Goal: Check status

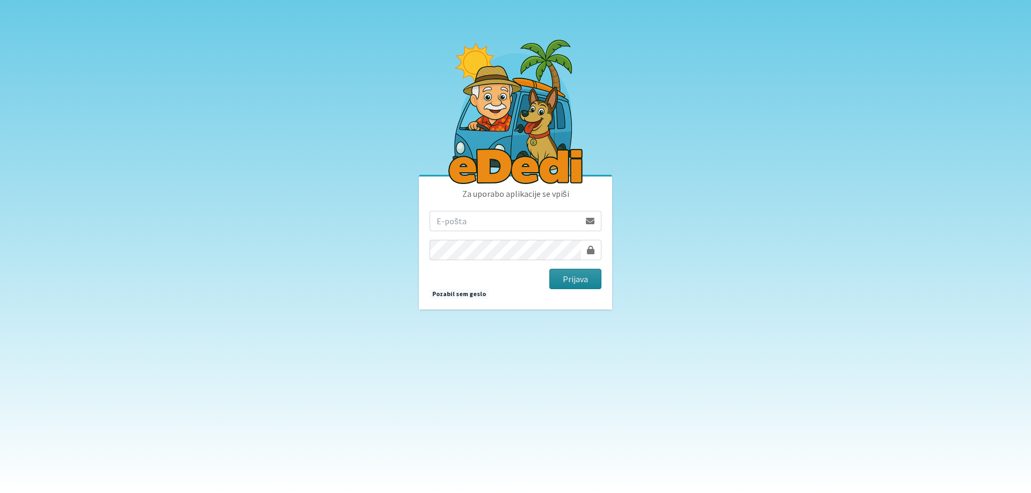
type input "[EMAIL_ADDRESS][DOMAIN_NAME]"
click at [574, 279] on button "Prijava" at bounding box center [575, 279] width 52 height 20
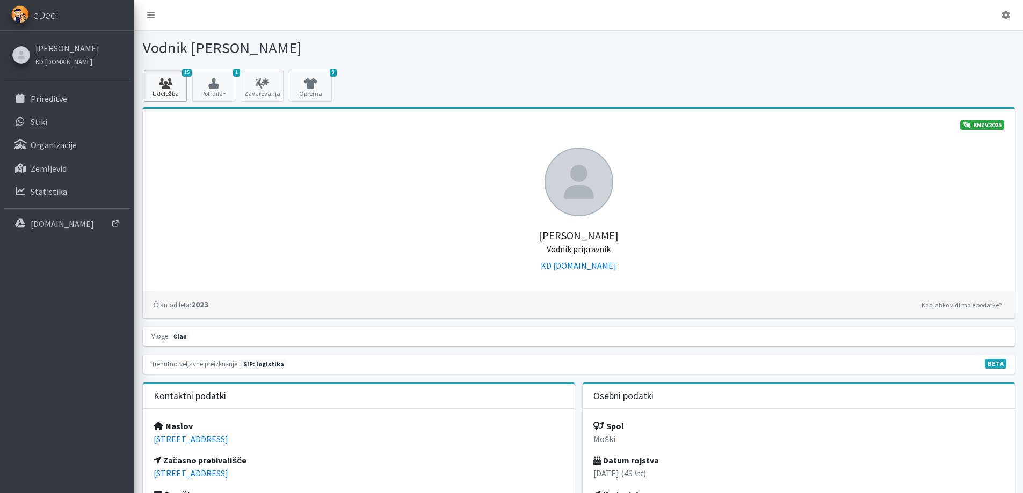
click at [168, 85] on icon at bounding box center [165, 83] width 37 height 11
